Goal: Information Seeking & Learning: Learn about a topic

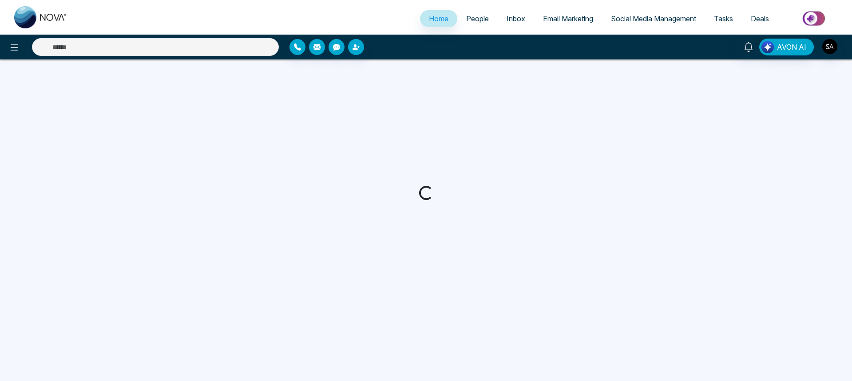
select select "*"
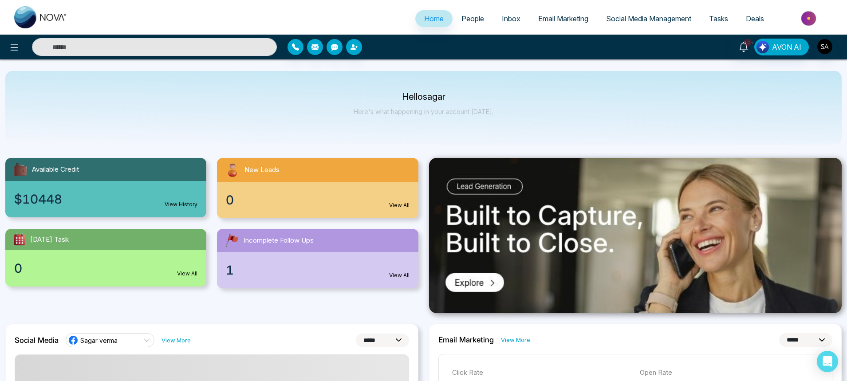
click at [22, 39] on div at bounding box center [141, 47] width 282 height 18
click at [20, 44] on button at bounding box center [14, 47] width 18 height 18
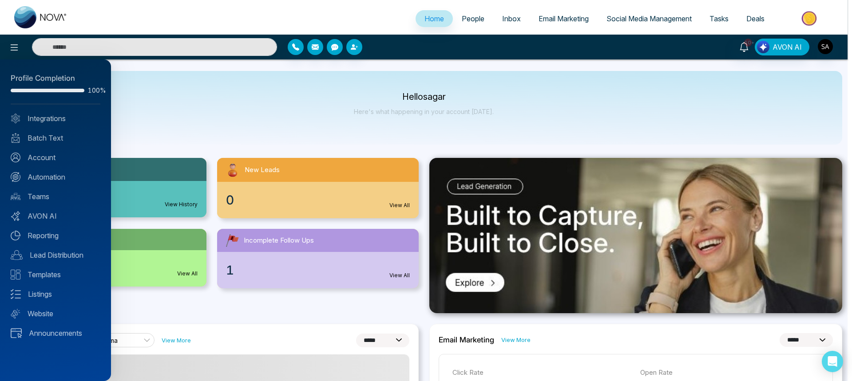
click at [465, 21] on div at bounding box center [426, 190] width 852 height 381
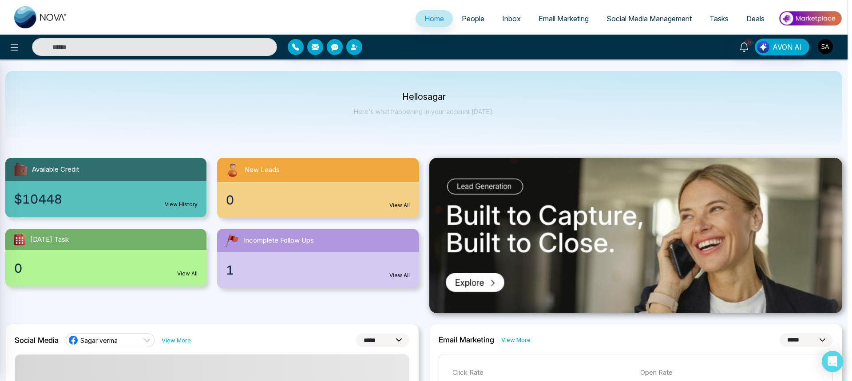
click at [465, 22] on div at bounding box center [426, 190] width 852 height 381
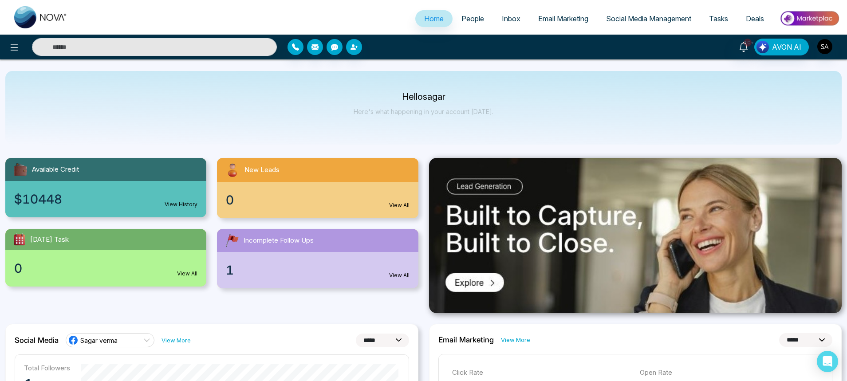
click at [467, 21] on span "People" at bounding box center [473, 18] width 23 height 9
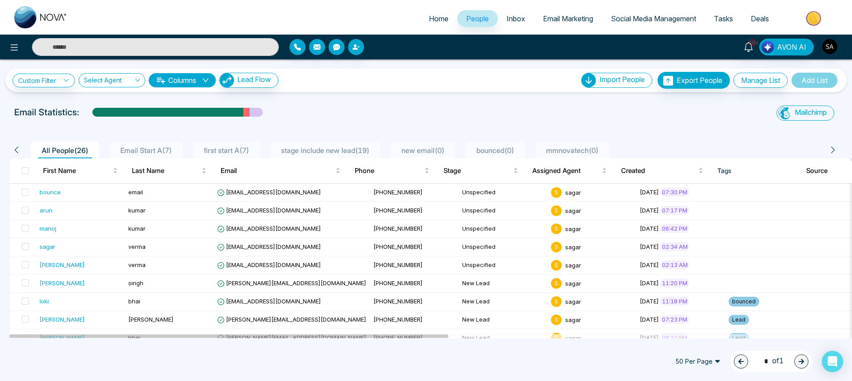
click at [551, 22] on span "Email Marketing" at bounding box center [568, 18] width 50 height 9
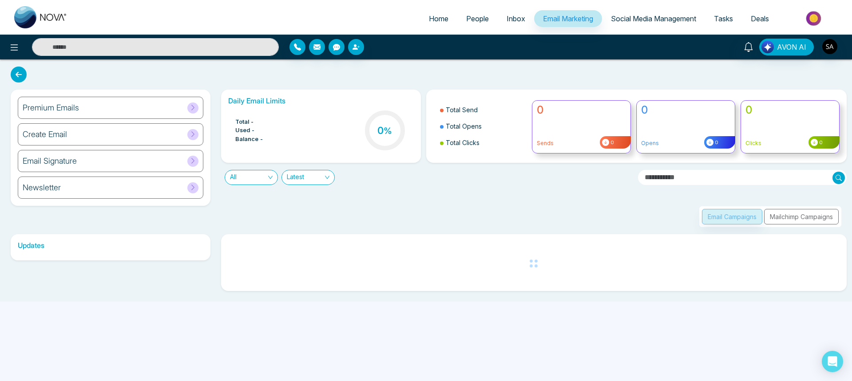
click at [479, 16] on span "People" at bounding box center [477, 18] width 23 height 9
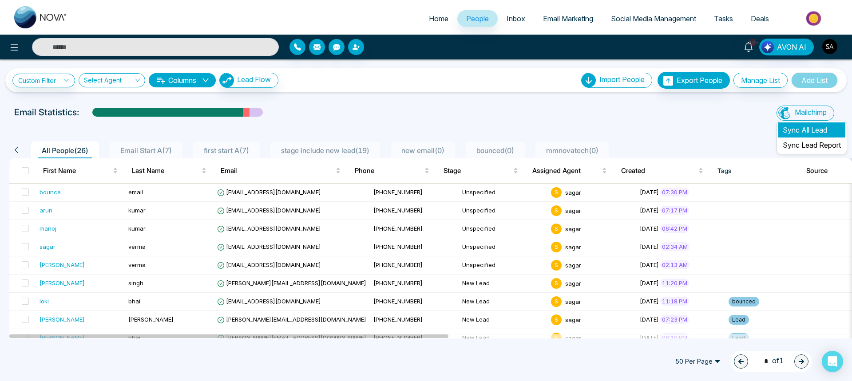
click at [790, 130] on li "Sync All Lead" at bounding box center [811, 129] width 67 height 15
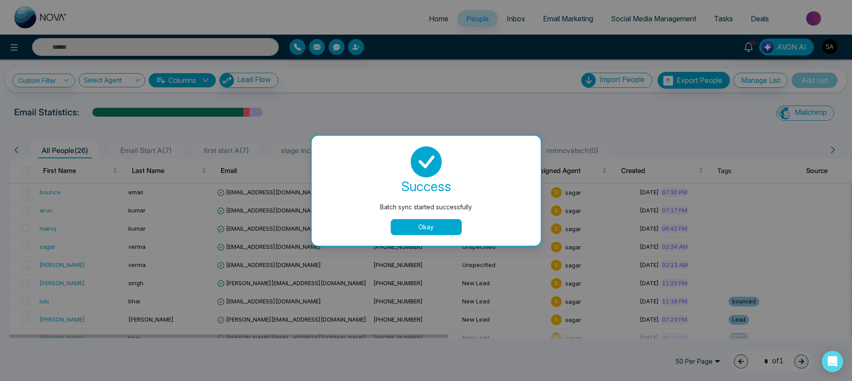
click at [439, 225] on button "Okay" at bounding box center [426, 227] width 71 height 16
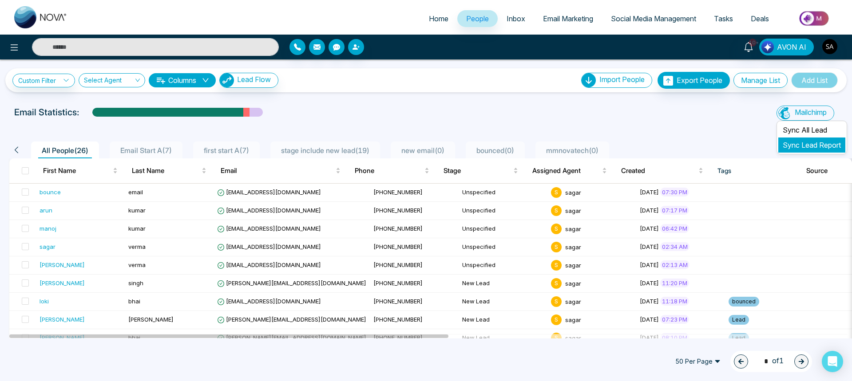
click at [794, 147] on link "Sync Lead Report" at bounding box center [811, 145] width 58 height 9
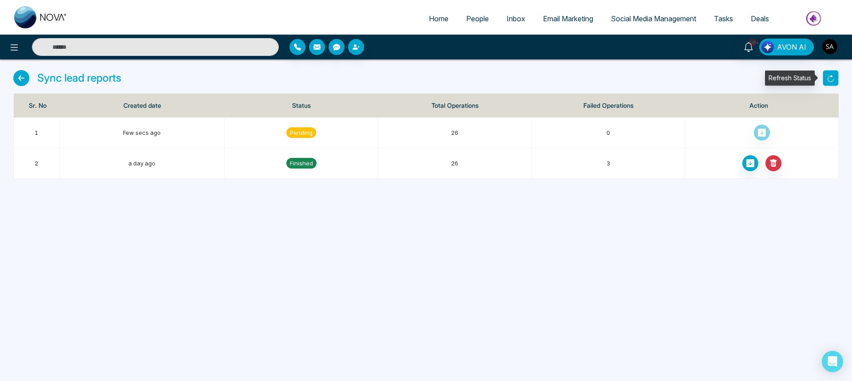
click at [837, 79] on button "button" at bounding box center [830, 78] width 16 height 16
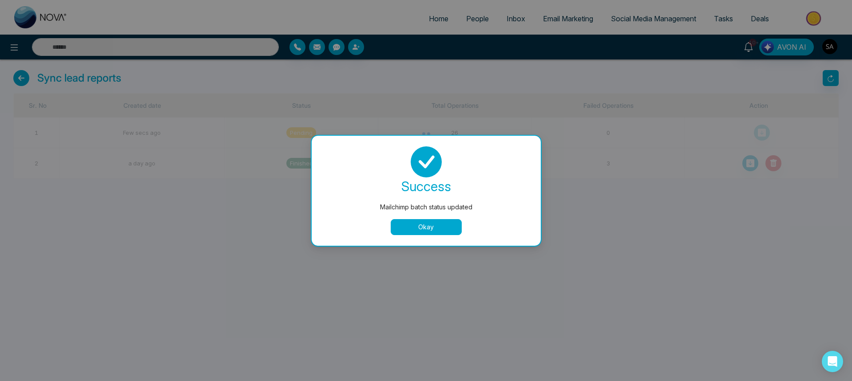
click at [433, 229] on button "Okay" at bounding box center [426, 227] width 71 height 16
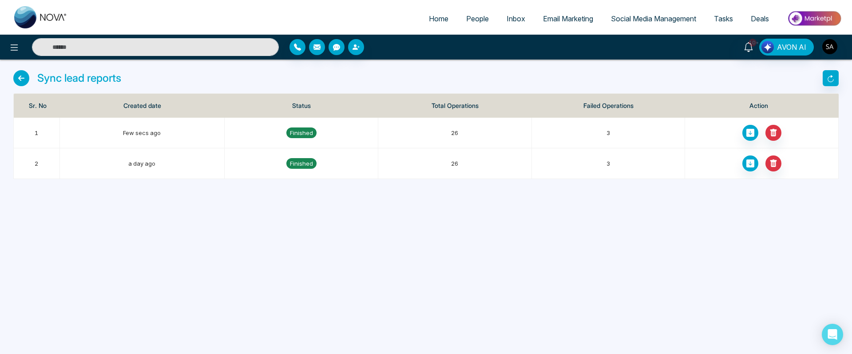
click at [543, 20] on span "Email Marketing" at bounding box center [568, 18] width 50 height 9
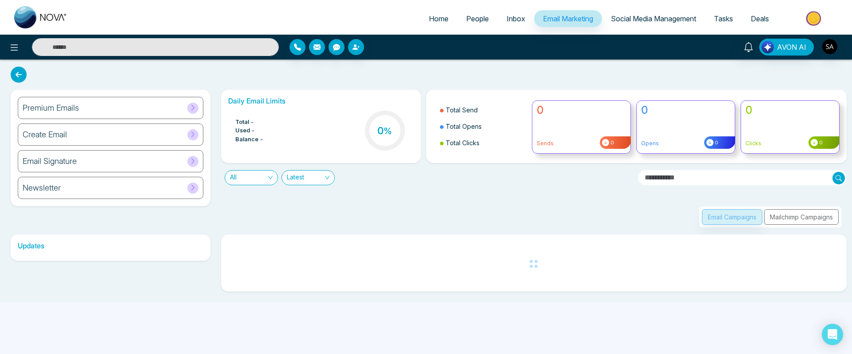
click at [767, 216] on div "Email Campaigns Mailchimp Campaigns" at bounding box center [770, 216] width 142 height 21
click at [776, 220] on div "Email Campaigns Mailchimp Campaigns" at bounding box center [770, 216] width 142 height 21
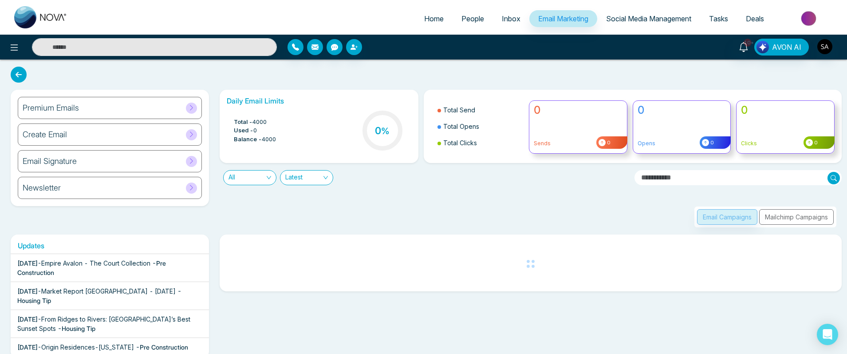
click at [776, 217] on div "Email Campaigns Mailchimp Campaigns" at bounding box center [766, 216] width 142 height 21
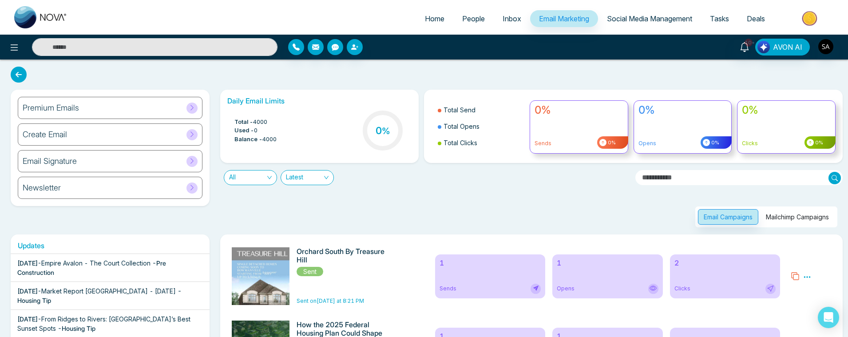
click at [790, 221] on button "Mailchimp Campaigns" at bounding box center [797, 217] width 75 height 16
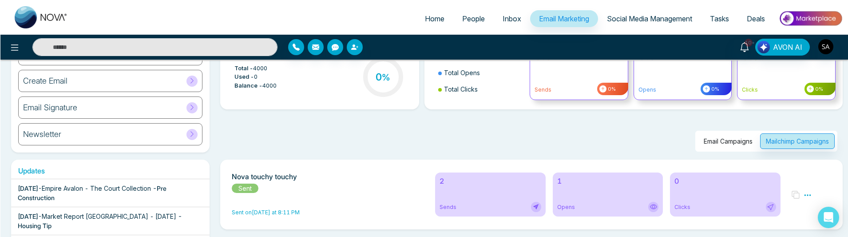
scroll to position [53, 0]
drag, startPoint x: 237, startPoint y: 179, endPoint x: 216, endPoint y: 201, distance: 31.1
click at [296, 178] on h6 "Nova touchy touchy" at bounding box center [327, 177] width 193 height 8
drag, startPoint x: 237, startPoint y: 213, endPoint x: 309, endPoint y: 210, distance: 71.9
click at [299, 210] on span "Sent on Yesterday at 8:11 PM" at bounding box center [265, 212] width 68 height 7
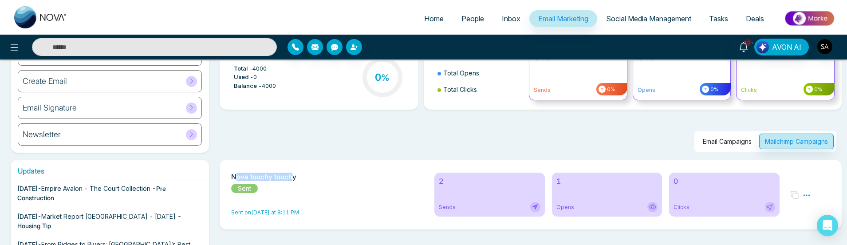
click at [306, 209] on span "Sent on Yesterday at 8:11 PM" at bounding box center [327, 213] width 193 height 8
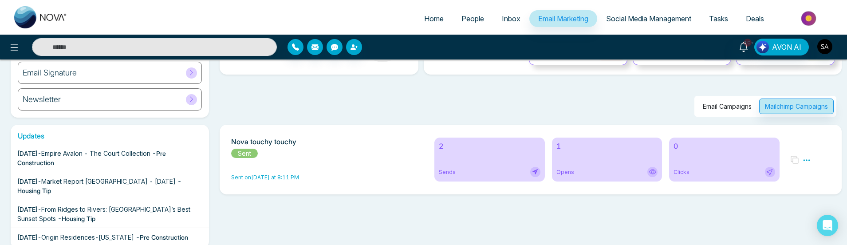
scroll to position [107, 0]
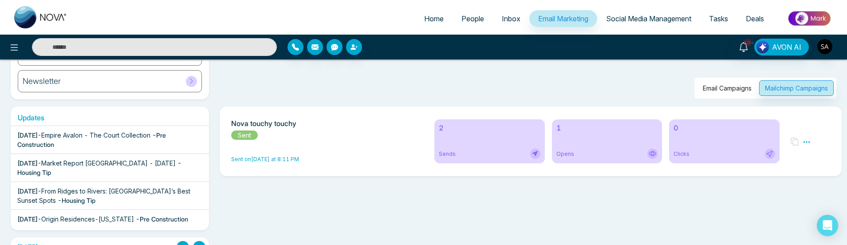
click at [476, 141] on div "2 Sends" at bounding box center [490, 141] width 110 height 44
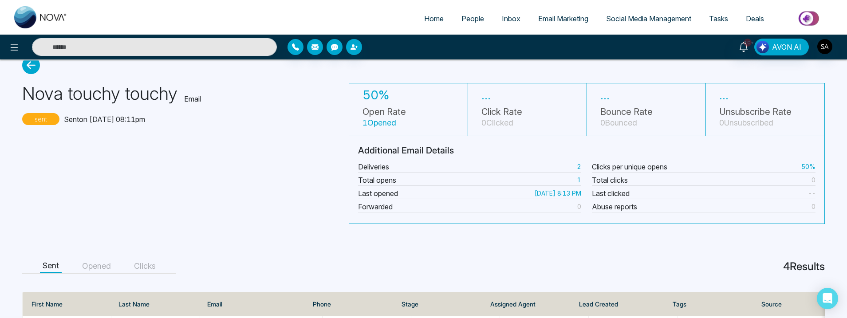
scroll to position [0, 0]
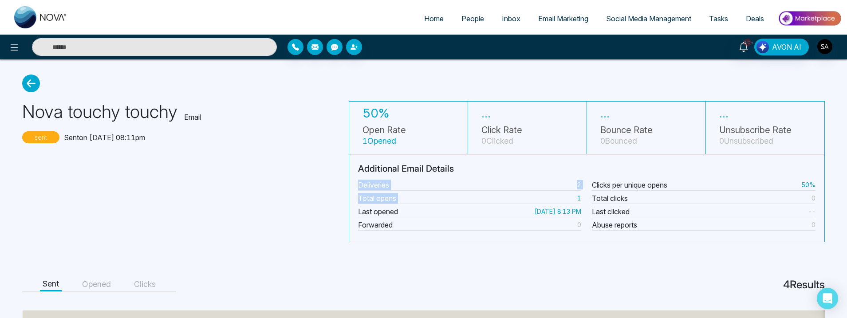
drag, startPoint x: 360, startPoint y: 185, endPoint x: 552, endPoint y: 194, distance: 192.4
click at [552, 194] on div "Deliveries 2 Total opens 1 Last opened Sep 8, 2025 8:13 PM Forwarded 0" at bounding box center [470, 205] width 234 height 55
click at [518, 185] on div "Deliveries 2" at bounding box center [470, 185] width 224 height 11
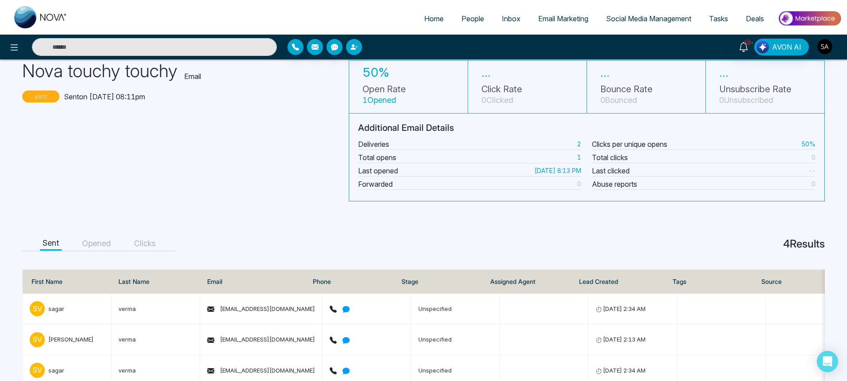
scroll to position [0, 0]
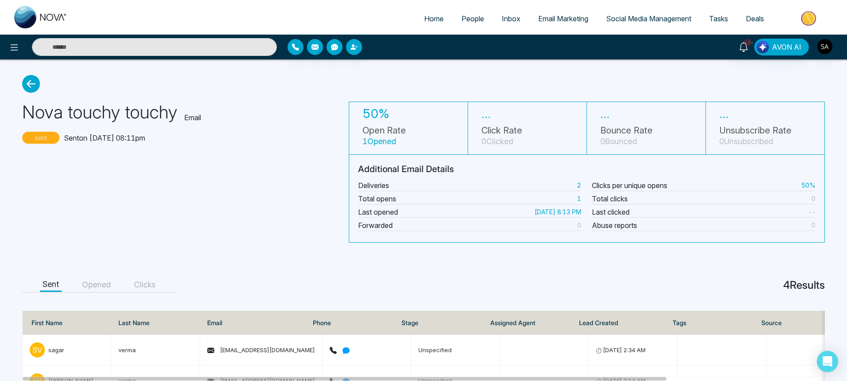
click at [41, 140] on p "sent" at bounding box center [40, 138] width 37 height 12
click at [141, 172] on div "Nova touchy touchy Email sent Sent on Sep 8, 2025 at 08:11pm" at bounding box center [181, 172] width 318 height 141
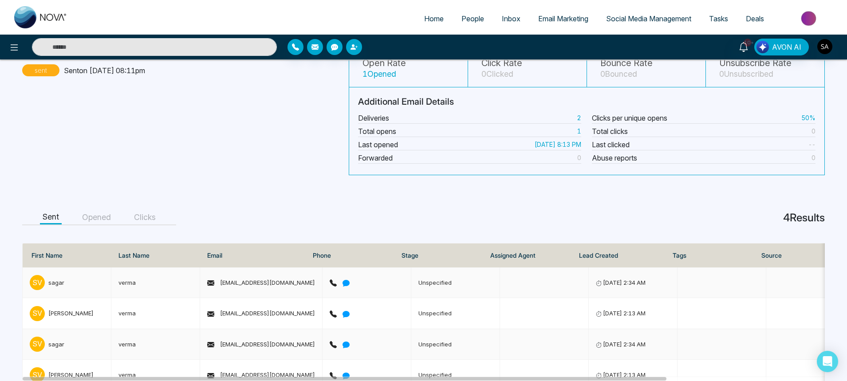
scroll to position [97, 0]
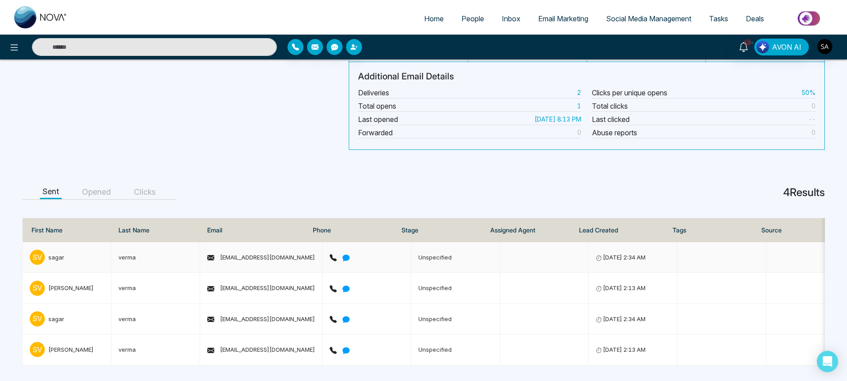
click at [55, 250] on div "s v sagar" at bounding box center [67, 257] width 74 height 15
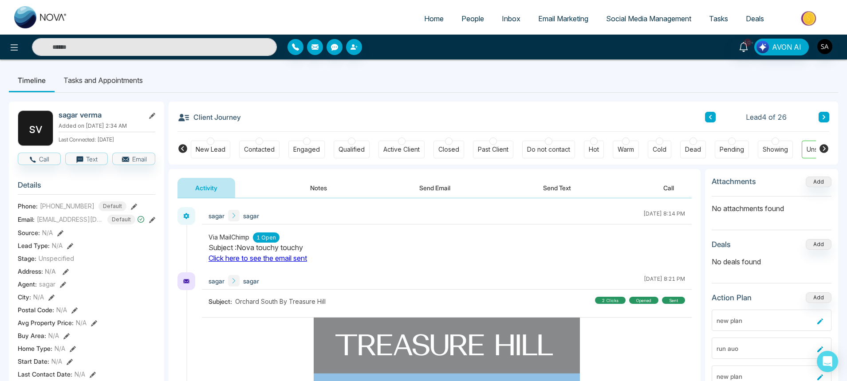
scroll to position [0, 30]
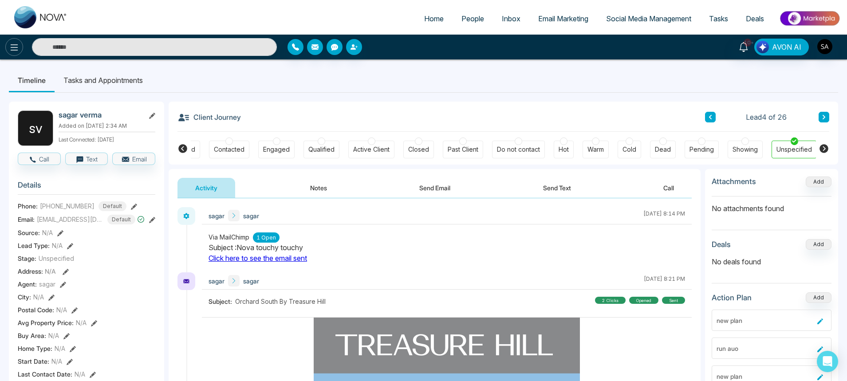
click at [11, 42] on icon at bounding box center [14, 47] width 11 height 11
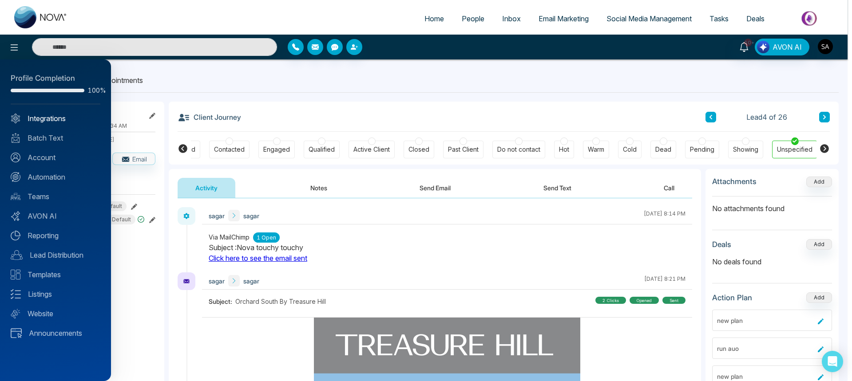
click at [47, 122] on link "Integrations" at bounding box center [56, 118] width 90 height 11
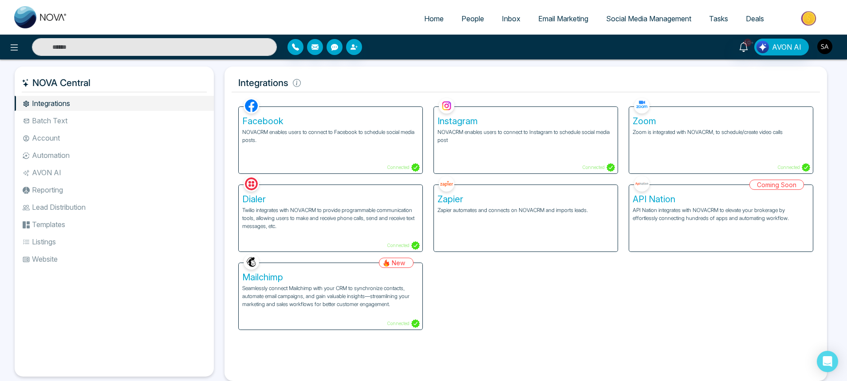
click at [827, 50] on img "button" at bounding box center [825, 46] width 15 height 15
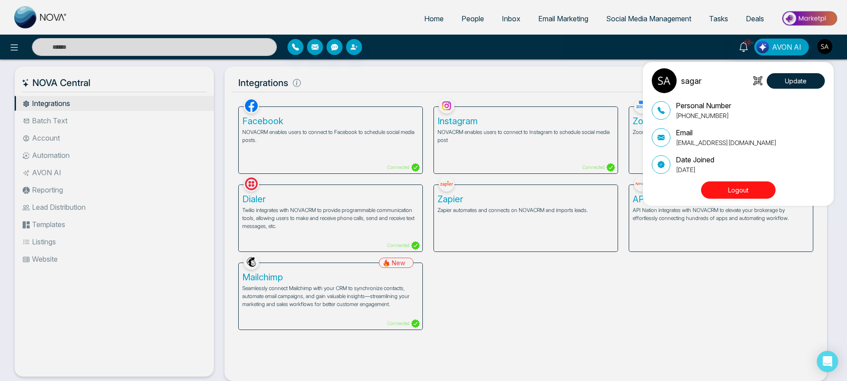
click at [723, 191] on button "Logout" at bounding box center [738, 190] width 75 height 17
